Goal: Task Accomplishment & Management: Use online tool/utility

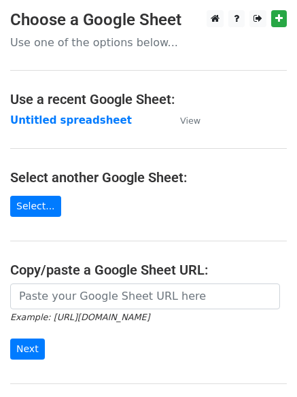
click at [50, 131] on main "Choose a Google Sheet Use one of the options below... Use a recent Google Sheet…" at bounding box center [148, 221] width 297 height 422
click at [51, 116] on strong "Untitled spreadsheet" at bounding box center [71, 120] width 122 height 12
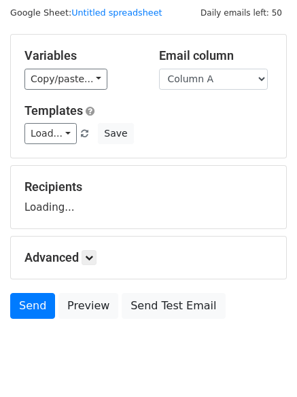
scroll to position [77, 0]
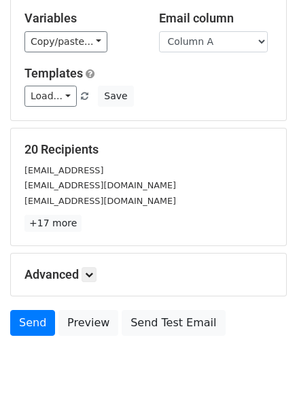
drag, startPoint x: 99, startPoint y: 267, endPoint x: 79, endPoint y: 282, distance: 25.2
click at [93, 272] on div "Advanced Tracking Track Opens UTM Codes Track Clicks Filters Only include sprea…" at bounding box center [149, 275] width 276 height 42
click at [78, 282] on h5 "Advanced" at bounding box center [148, 274] width 248 height 15
click at [97, 272] on link at bounding box center [89, 274] width 15 height 15
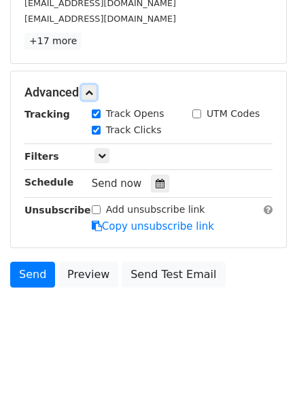
scroll to position [262, 0]
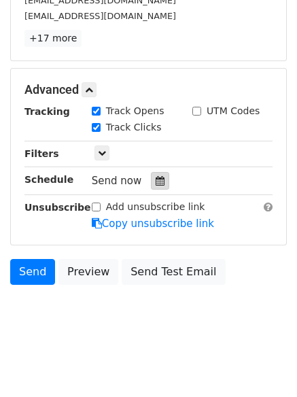
click at [156, 179] on icon at bounding box center [160, 181] width 9 height 10
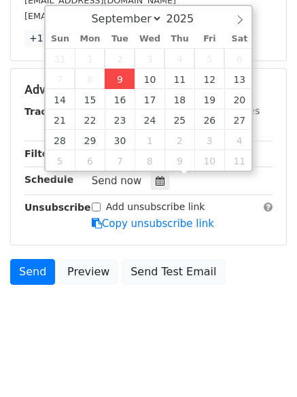
type input "2025-09-09 15:15"
type input "03"
type input "15"
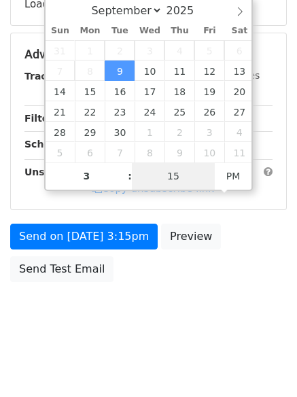
type input "03"
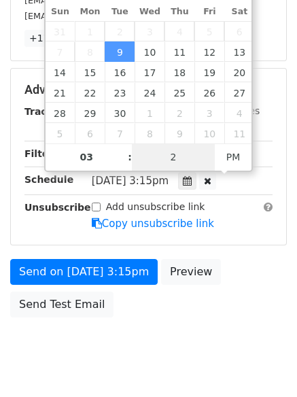
type input "21"
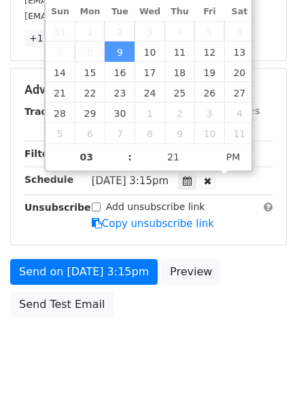
type input "2025-09-09 15:21"
click at [104, 350] on body "New Campaign Daily emails left: 50 Google Sheet: Untitled spreadsheet Variables…" at bounding box center [148, 63] width 297 height 631
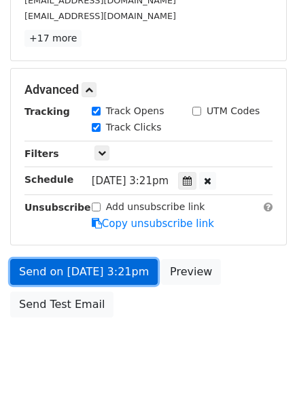
click at [78, 267] on link "Send on Sep 9 at 3:21pm" at bounding box center [84, 272] width 148 height 26
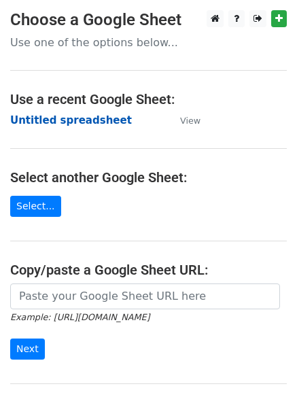
click at [60, 120] on strong "Untitled spreadsheet" at bounding box center [71, 120] width 122 height 12
click at [32, 122] on strong "Untitled spreadsheet" at bounding box center [71, 120] width 122 height 12
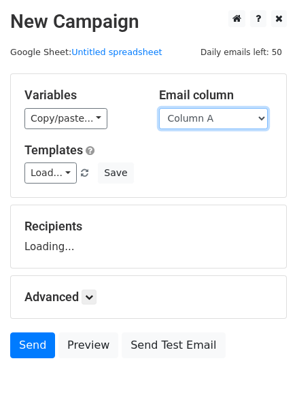
click at [204, 117] on select "Column A Column B Column C Column D Column E Column F" at bounding box center [213, 118] width 109 height 21
select select "Column B"
click at [159, 108] on select "Column A Column B Column C Column D Column E Column F" at bounding box center [213, 118] width 109 height 21
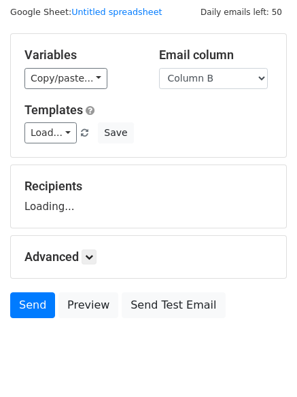
scroll to position [77, 0]
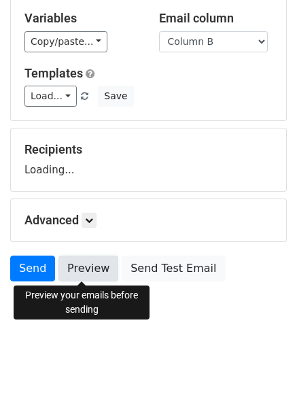
click at [95, 274] on link "Preview" at bounding box center [89, 269] width 60 height 26
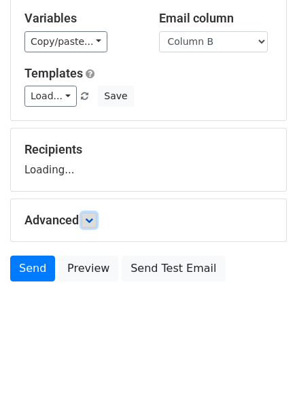
click at [90, 214] on link at bounding box center [89, 220] width 15 height 15
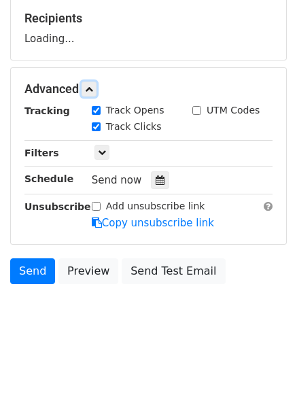
scroll to position [209, 0]
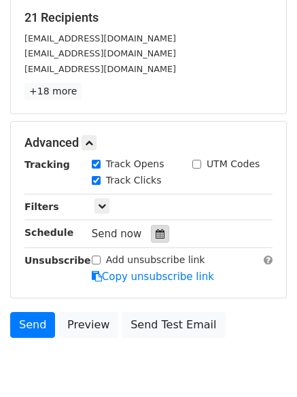
click at [156, 235] on icon at bounding box center [160, 234] width 9 height 10
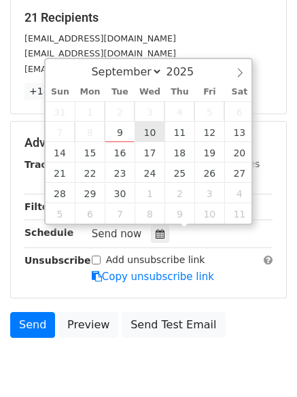
type input "2025-09-10 12:00"
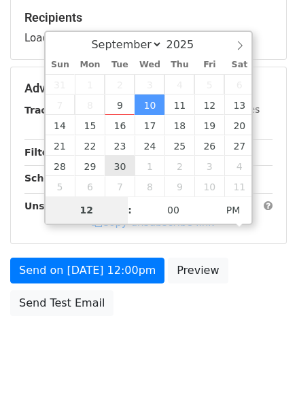
type input "4"
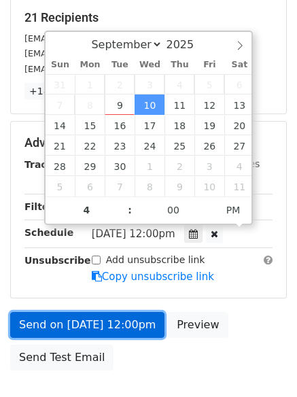
type input "2025-09-10 16:00"
click at [99, 331] on link "Send on Sep 10 at 12:00pm" at bounding box center [87, 325] width 154 height 26
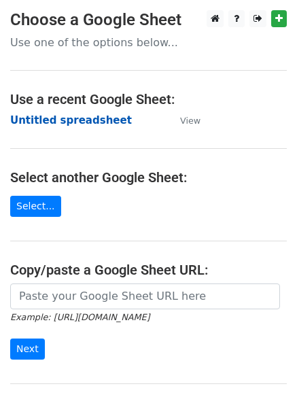
click at [41, 118] on strong "Untitled spreadsheet" at bounding box center [71, 120] width 122 height 12
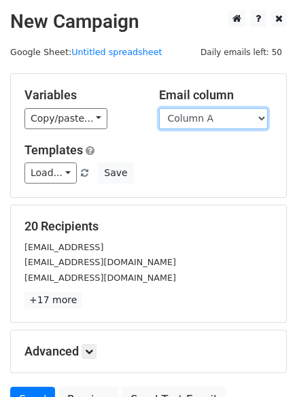
click at [190, 119] on select "Column A Column B Column C Column D Column E Column F" at bounding box center [213, 118] width 109 height 21
select select "Column C"
click at [159, 108] on select "Column A Column B Column C Column D Column E Column F" at bounding box center [213, 118] width 109 height 21
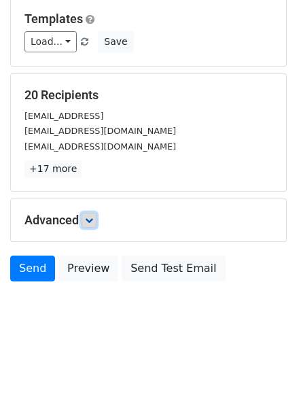
click at [92, 222] on icon at bounding box center [89, 220] width 8 height 8
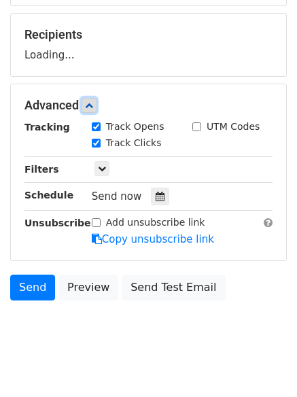
scroll to position [193, 0]
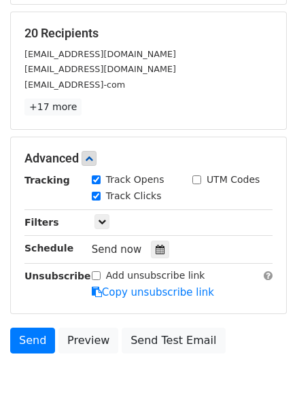
click at [159, 263] on hr at bounding box center [148, 263] width 248 height 1
click at [156, 246] on icon at bounding box center [160, 250] width 9 height 10
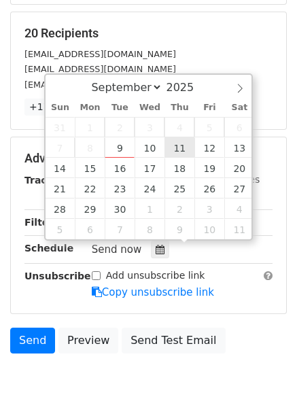
type input "[DATE] 12:00"
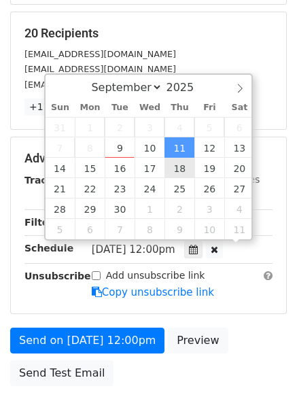
scroll to position [1, 0]
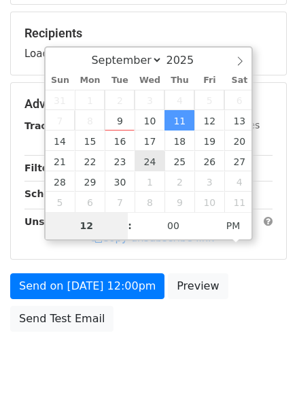
type input "5"
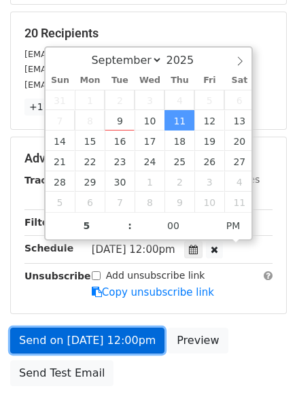
type input "[DATE] 17:00"
click at [84, 332] on link "Send on [DATE] 12:00pm" at bounding box center [87, 341] width 154 height 26
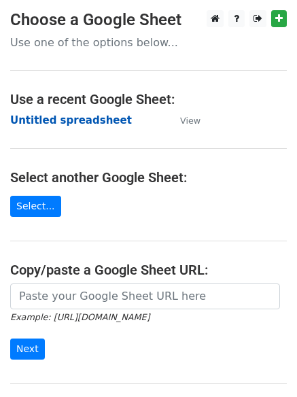
click at [45, 122] on strong "Untitled spreadsheet" at bounding box center [71, 120] width 122 height 12
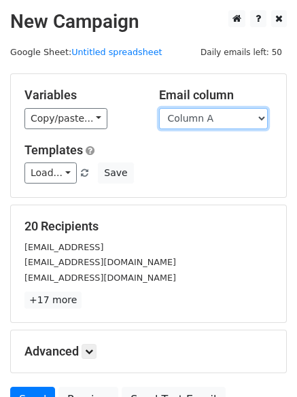
click at [215, 122] on select "Column A Column B Column C Column D Column E Column F" at bounding box center [213, 118] width 109 height 21
select select "Column D"
click at [159, 108] on select "Column A Column B Column C Column D Column E Column F" at bounding box center [213, 118] width 109 height 21
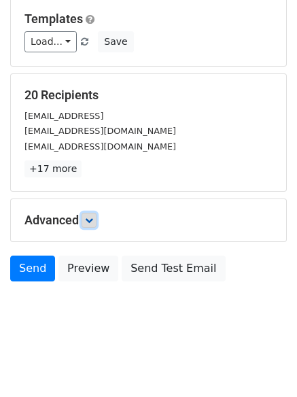
drag, startPoint x: 95, startPoint y: 216, endPoint x: 128, endPoint y: 221, distance: 33.7
click at [93, 216] on icon at bounding box center [89, 220] width 8 height 8
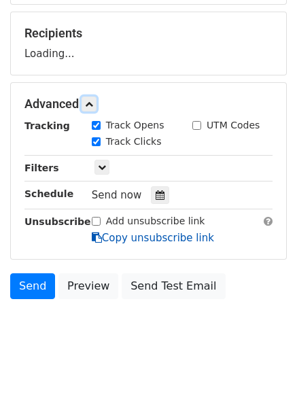
scroll to position [194, 0]
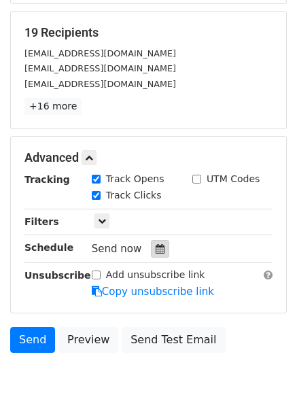
click at [156, 252] on icon at bounding box center [160, 249] width 9 height 10
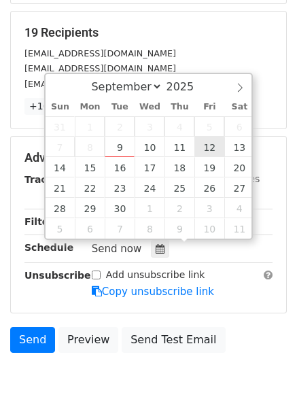
type input "2025-09-12 12:00"
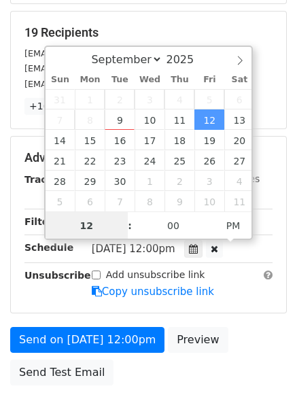
scroll to position [1, 0]
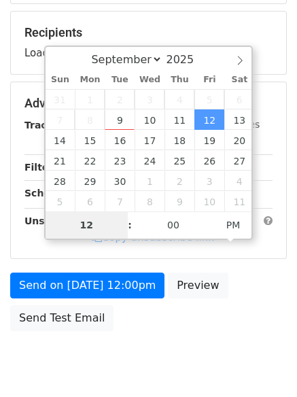
type input "6"
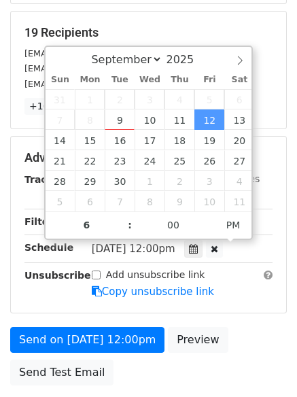
type input "2025-09-12 18:00"
click at [99, 280] on input "Add unsubscribe link" at bounding box center [96, 275] width 9 height 9
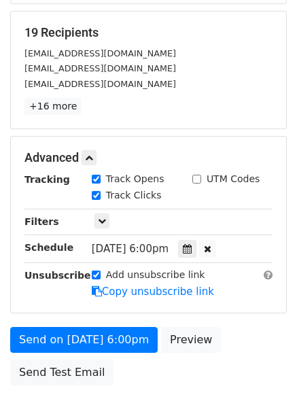
click at [96, 274] on input "Add unsubscribe link" at bounding box center [96, 275] width 9 height 9
checkbox input "false"
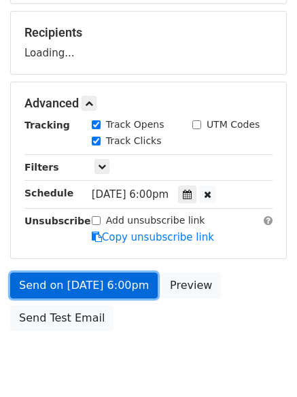
click at [112, 284] on link "Send on Sep 12 at 6:00pm" at bounding box center [84, 286] width 148 height 26
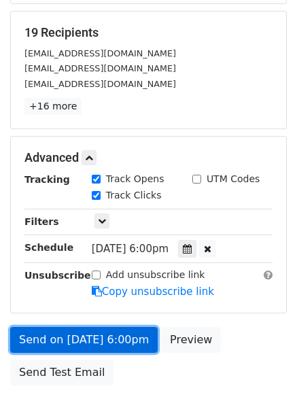
click at [95, 331] on link "Send on Sep 12 at 6:00pm" at bounding box center [84, 340] width 148 height 26
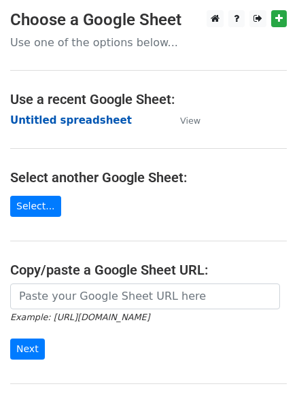
click at [34, 118] on strong "Untitled spreadsheet" at bounding box center [71, 120] width 122 height 12
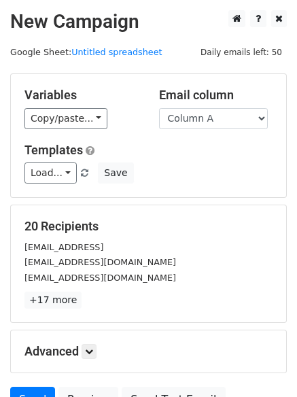
click at [197, 107] on div "Email column Column A Column B Column C Column D Column E Column F" at bounding box center [216, 108] width 135 height 41
click at [199, 123] on select "Column A Column B Column C Column D Column E Column F" at bounding box center [213, 118] width 109 height 21
select select "Column E"
click at [159, 108] on select "Column A Column B Column C Column D Column E Column F" at bounding box center [213, 118] width 109 height 21
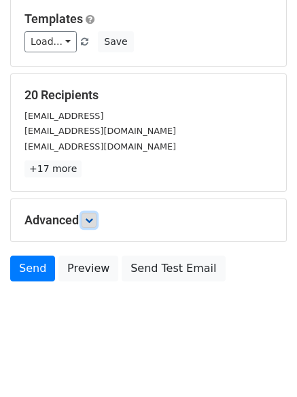
click at [87, 216] on link at bounding box center [89, 220] width 15 height 15
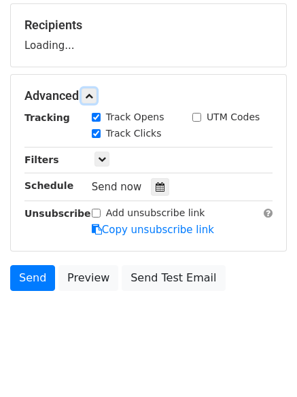
scroll to position [203, 0]
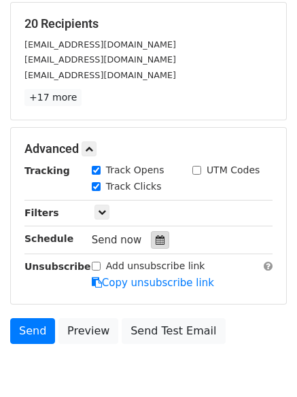
click at [156, 242] on icon at bounding box center [160, 240] width 9 height 10
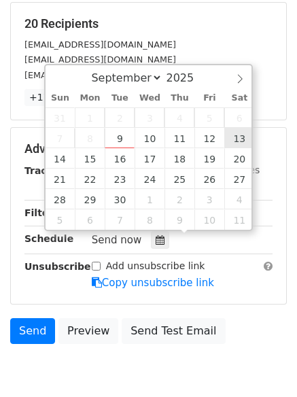
type input "2025-09-13 12:00"
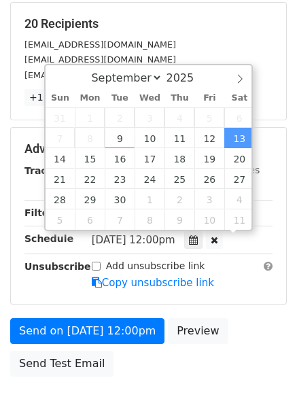
scroll to position [1, 0]
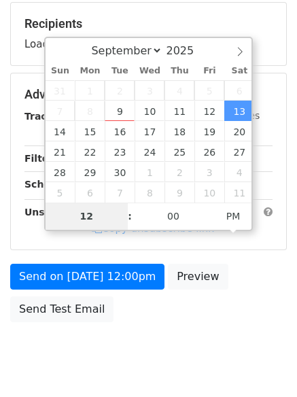
type input "7"
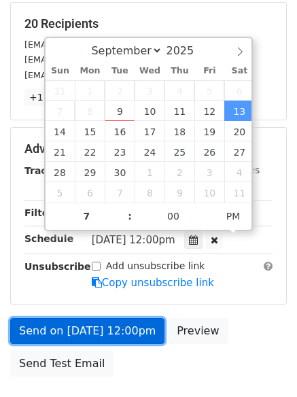
type input "2025-09-13 19:00"
click at [77, 332] on link "Send on Sep 13 at 12:00pm" at bounding box center [87, 331] width 154 height 26
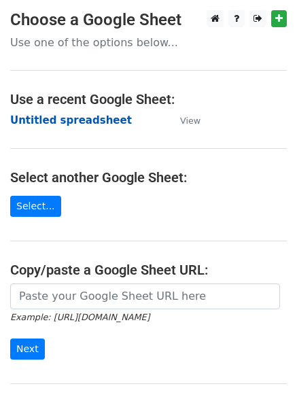
click at [34, 118] on strong "Untitled spreadsheet" at bounding box center [71, 120] width 122 height 12
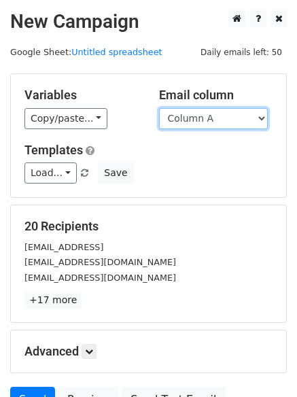
drag, startPoint x: 0, startPoint y: 0, endPoint x: 193, endPoint y: 115, distance: 224.8
click at [193, 115] on select "Column A Column B Column C Column D Column E Column F" at bounding box center [213, 118] width 109 height 21
select select "Column F"
click at [159, 108] on select "Column A Column B Column C Column D Column E Column F" at bounding box center [213, 118] width 109 height 21
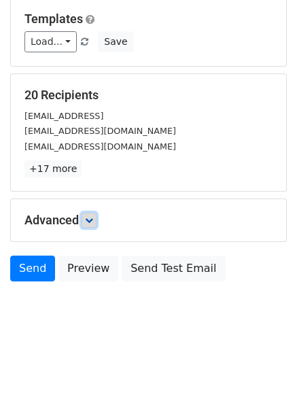
click at [93, 214] on link at bounding box center [89, 220] width 15 height 15
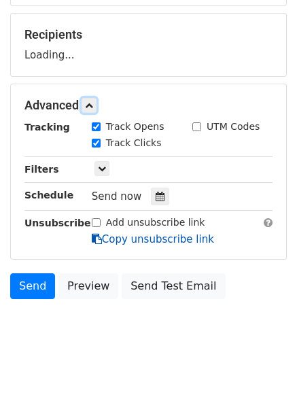
scroll to position [193, 0]
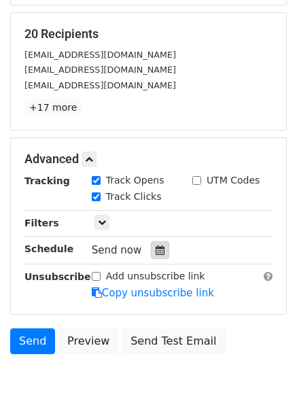
click at [156, 248] on icon at bounding box center [160, 251] width 9 height 10
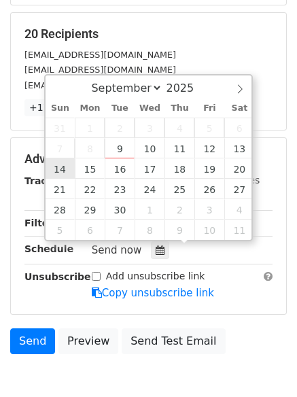
type input "[DATE] 12:00"
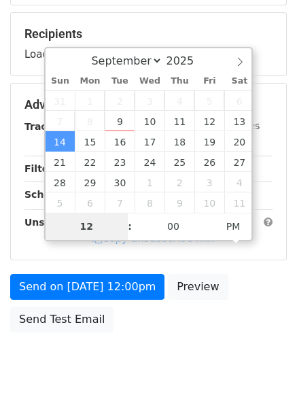
type input "8"
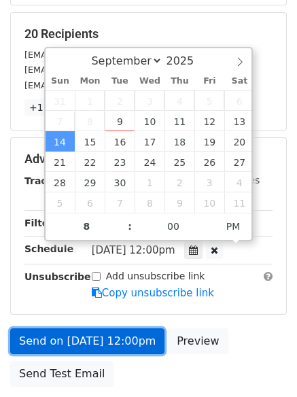
type input "[DATE] 20:00"
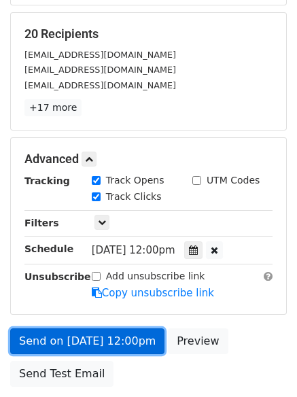
click at [117, 341] on link "Send on [DATE] 12:00pm" at bounding box center [87, 342] width 154 height 26
